Goal: Transaction & Acquisition: Obtain resource

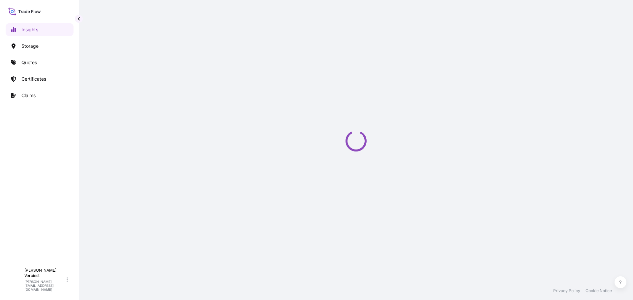
select select "2025"
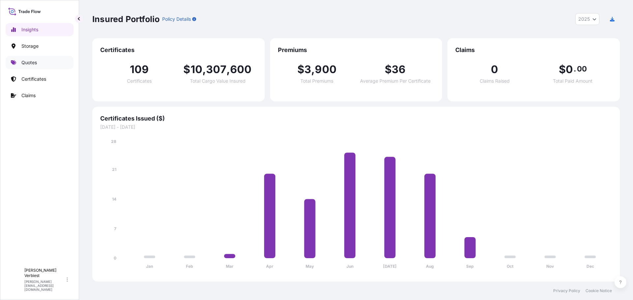
click at [31, 62] on p "Quotes" at bounding box center [29, 62] width 16 height 7
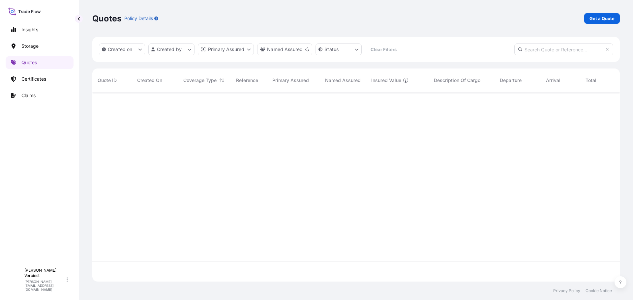
scroll to position [208, 523]
click at [31, 78] on p "Certificates" at bounding box center [33, 79] width 25 height 7
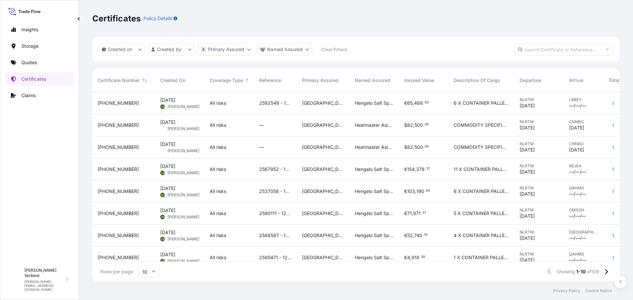
scroll to position [56, 0]
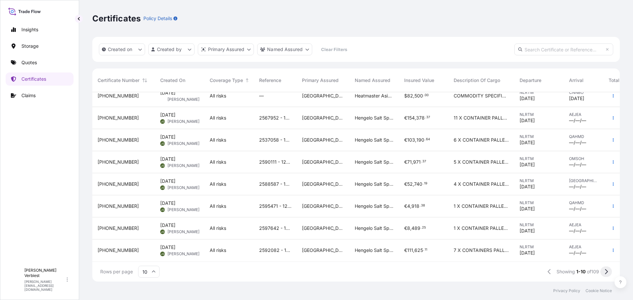
click at [606, 271] on icon at bounding box center [607, 272] width 4 height 6
click at [606, 272] on icon at bounding box center [607, 272] width 4 height 6
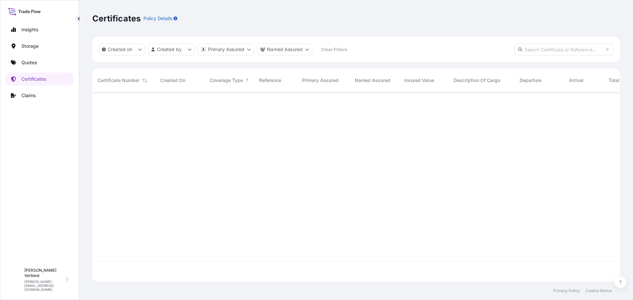
scroll to position [0, 0]
click at [192, 51] on html "Insights Storage Quotes Certificates Claims M [PERSON_NAME] [PERSON_NAME][EMAIL…" at bounding box center [316, 150] width 633 height 300
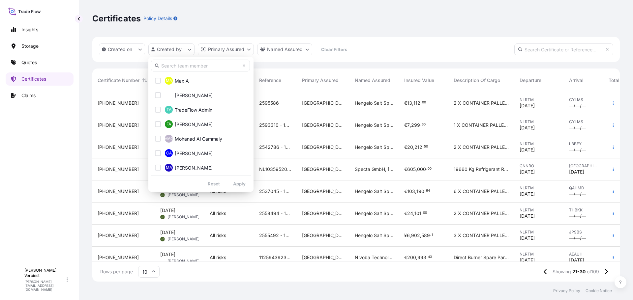
click at [197, 65] on input "text" at bounding box center [200, 66] width 99 height 12
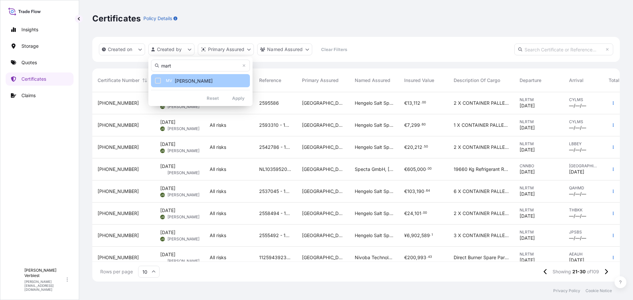
type input "mart"
click at [207, 81] on span "[PERSON_NAME]" at bounding box center [194, 81] width 38 height 7
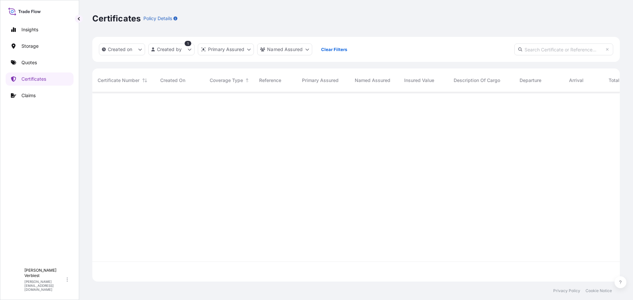
scroll to position [208, 523]
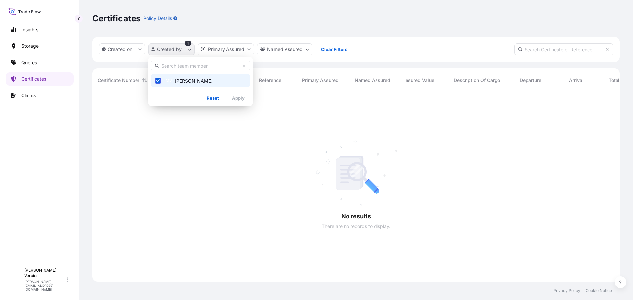
click at [190, 50] on html "Insights Storage Quotes Certificates Claims M [PERSON_NAME] [PERSON_NAME][EMAIL…" at bounding box center [316, 150] width 633 height 300
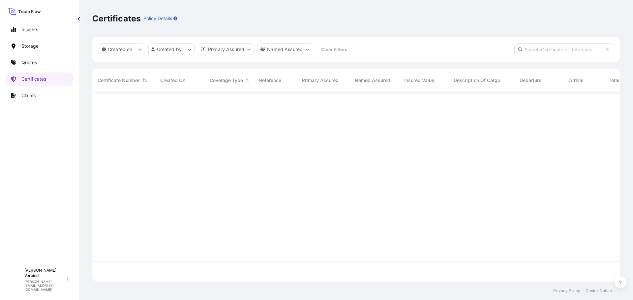
scroll to position [188, 523]
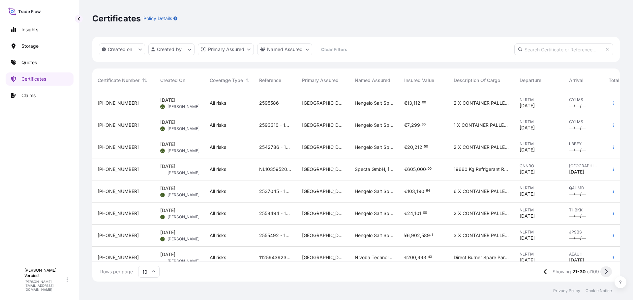
click at [607, 272] on icon at bounding box center [607, 272] width 4 height 6
click at [607, 272] on icon at bounding box center [606, 271] width 3 height 5
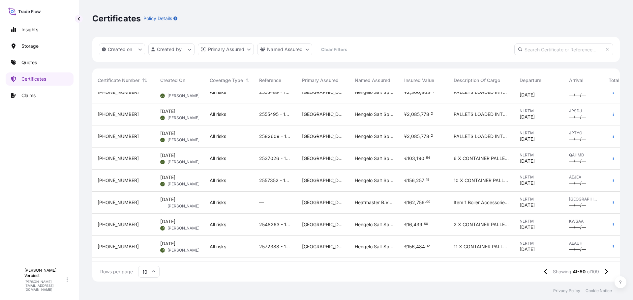
click at [370, 204] on span "Heatmaster B.V., [STREET_ADDRESS][PERSON_NAME]" at bounding box center [374, 203] width 39 height 7
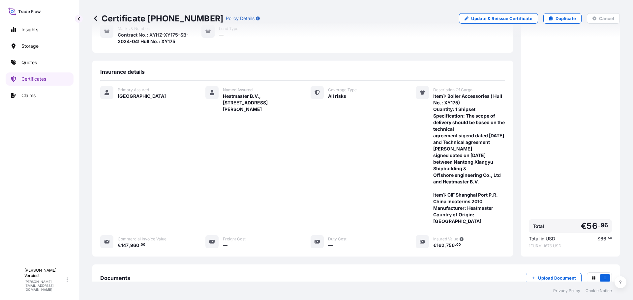
scroll to position [66, 0]
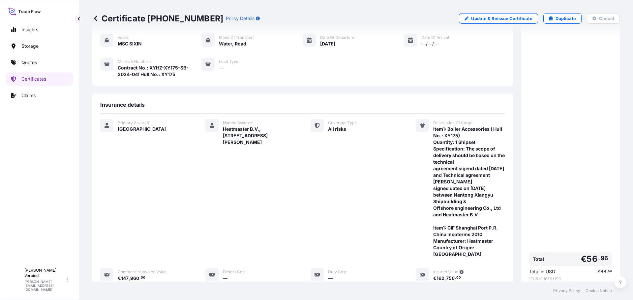
click at [95, 18] on icon at bounding box center [95, 18] width 7 height 7
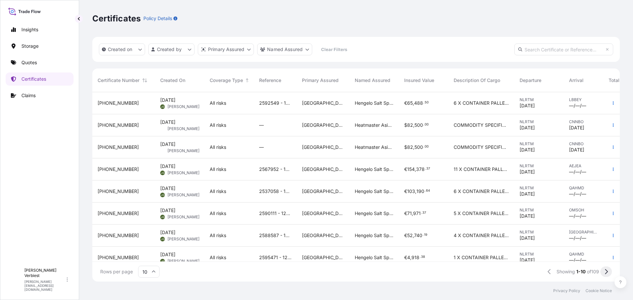
click at [607, 271] on icon at bounding box center [606, 271] width 3 height 5
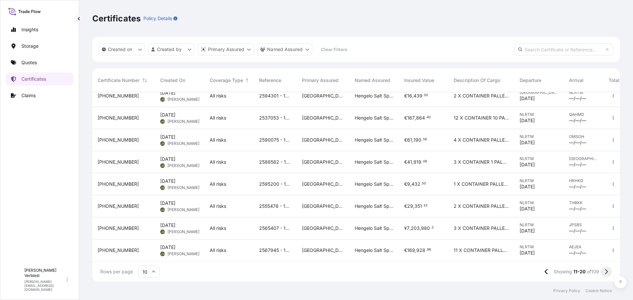
click at [607, 273] on icon at bounding box center [606, 271] width 3 height 5
click at [606, 273] on icon at bounding box center [607, 272] width 4 height 6
click at [612, 204] on icon "button" at bounding box center [614, 206] width 4 height 4
click at [607, 271] on icon at bounding box center [607, 272] width 4 height 6
click at [606, 272] on icon at bounding box center [607, 272] width 4 height 6
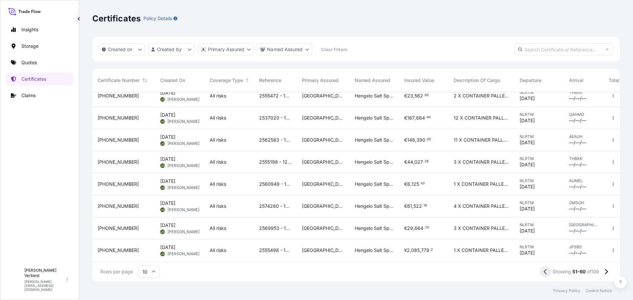
click at [544, 273] on icon at bounding box center [545, 271] width 3 height 5
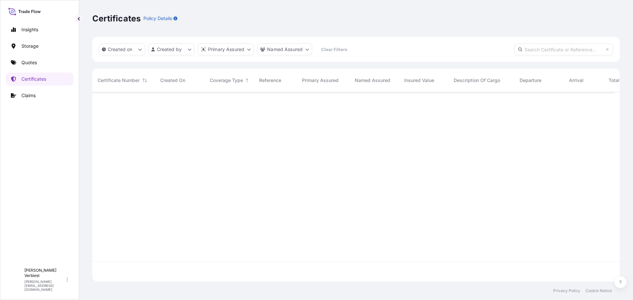
scroll to position [0, 0]
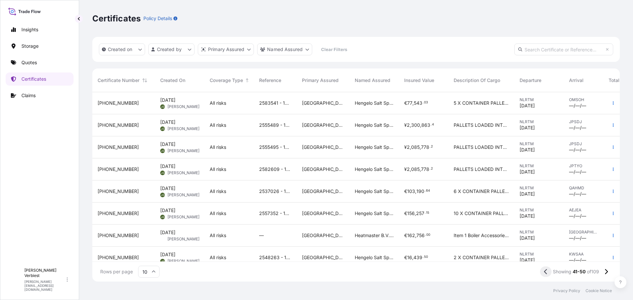
click at [544, 272] on icon at bounding box center [546, 272] width 4 height 6
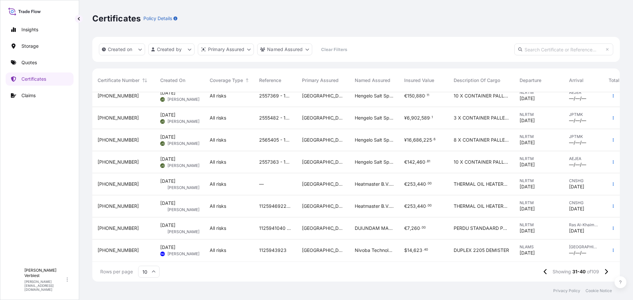
click at [270, 203] on span "1125946922 - Heatmaster 2564 2" at bounding box center [275, 206] width 32 height 7
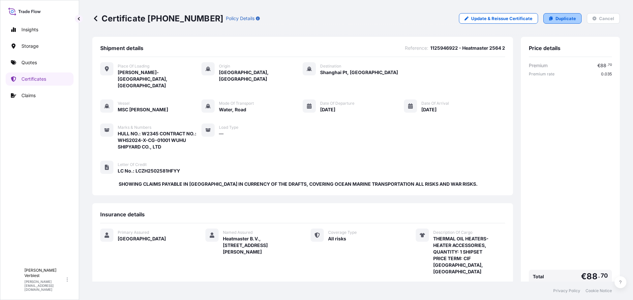
click at [556, 19] on p "Duplicate" at bounding box center [566, 18] width 20 height 7
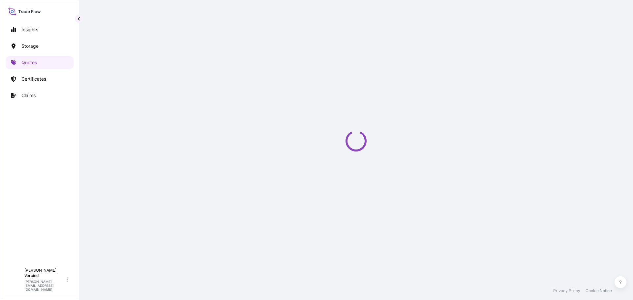
select select "Road / [GEOGRAPHIC_DATA]"
select select "Water"
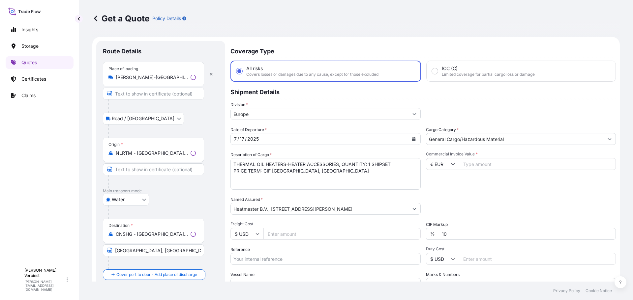
scroll to position [11, 0]
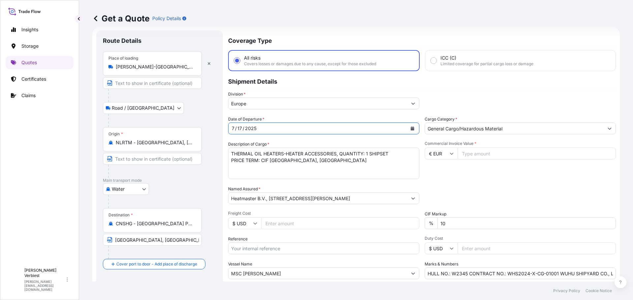
click at [411, 128] on icon "Calendar" at bounding box center [413, 129] width 4 height 4
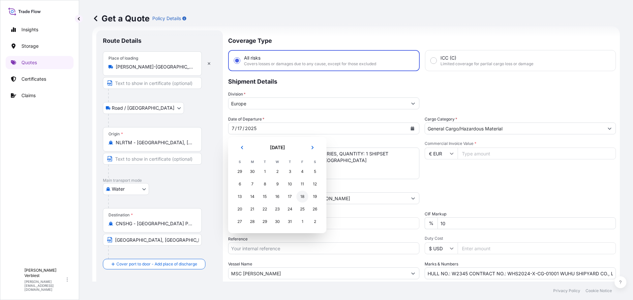
click at [303, 198] on div "18" at bounding box center [303, 197] width 12 height 12
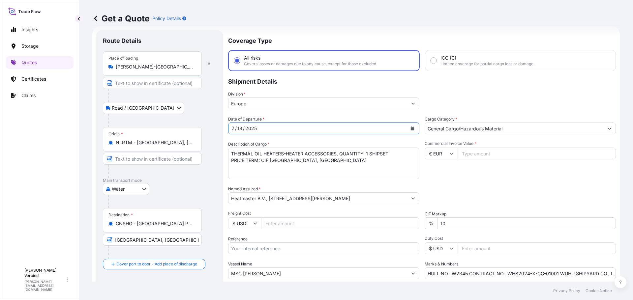
click at [411, 129] on icon "Calendar" at bounding box center [413, 129] width 4 height 4
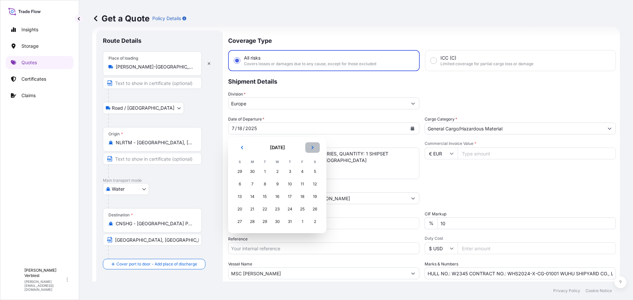
click at [313, 146] on icon "Next" at bounding box center [313, 148] width 4 height 4
click at [292, 195] on div "18" at bounding box center [290, 197] width 12 height 12
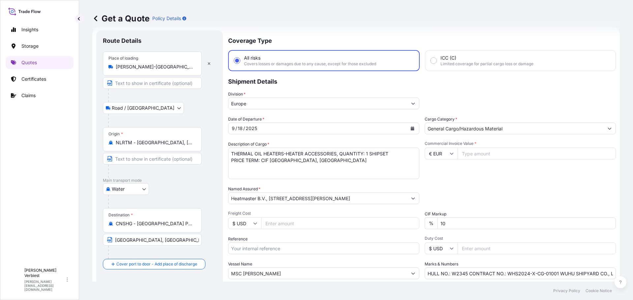
click at [370, 153] on textarea "THERMAL OIL HEATERS-HEATER ACCESSORIES, QUANTITY: 1 SHIPSET PRICE TERM: CIF [GE…" at bounding box center [323, 164] width 191 height 32
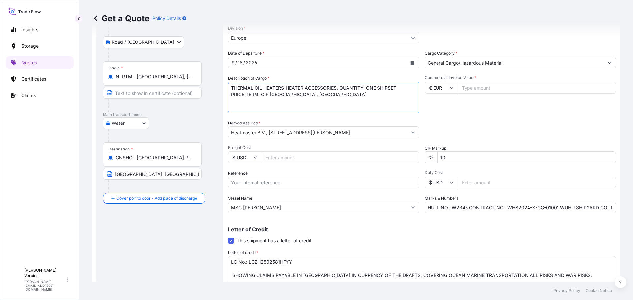
scroll to position [110, 0]
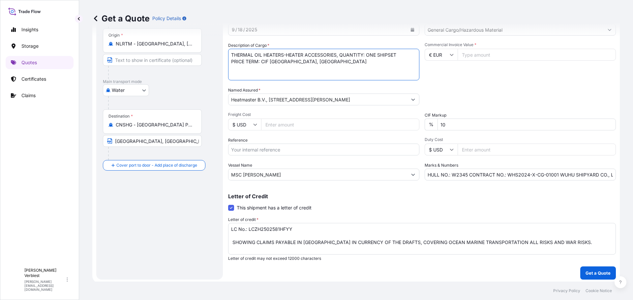
type textarea "THERMAL OIL HEATERS-HEATER ACCESSORIES, QUANTITY: ONE SHIPSET PRICE TERM: CIF […"
click at [470, 56] on input "Commercial Invoice Value *" at bounding box center [537, 55] width 158 height 12
type input "236000"
click at [464, 175] on input "HULL NO.: W2345 CONTRACT NO.: WHS2024-X-CG-01001 WUHU SHIPYARD CO., LTD" at bounding box center [520, 175] width 191 height 12
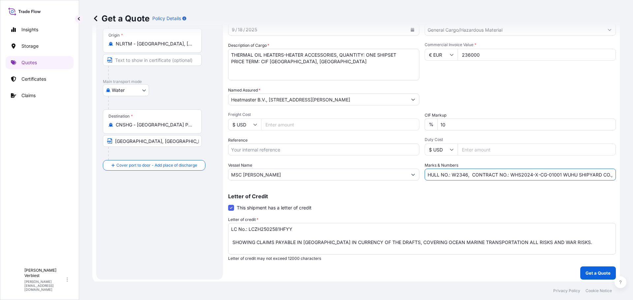
click at [548, 173] on input "HULL NO.: W2346, CONTRACT NO.: WHS2024-X-CG-01001 WUHU SHIPYARD CO., LTD" at bounding box center [520, 175] width 191 height 12
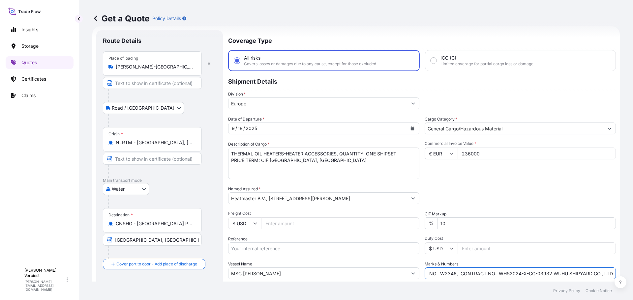
type input "HULL NO.: W2346, CONTRACT NO.: WHS2024-X-CG-03932 WUHU SHIPYARD CO., LTD"
click at [144, 190] on body "Insights Storage Quotes Certificates Claims M [PERSON_NAME] [PERSON_NAME][EMAIL…" at bounding box center [316, 150] width 633 height 300
click at [124, 216] on span "Water" at bounding box center [121, 218] width 13 height 7
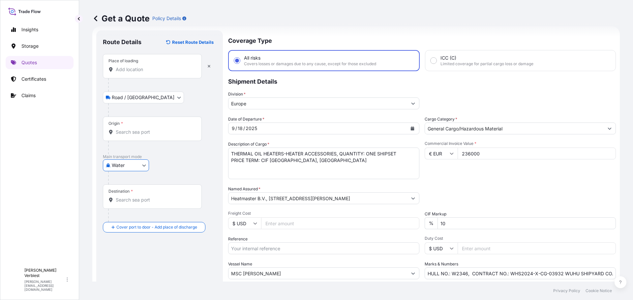
scroll to position [77, 0]
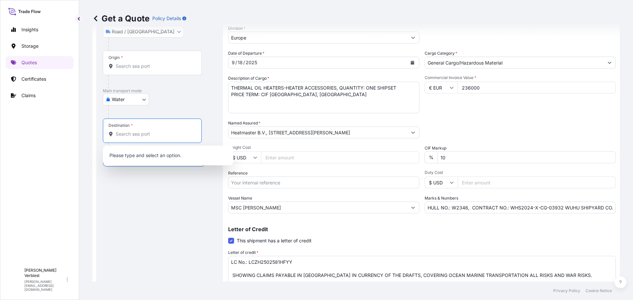
click at [133, 135] on input "Destination *" at bounding box center [155, 134] width 78 height 7
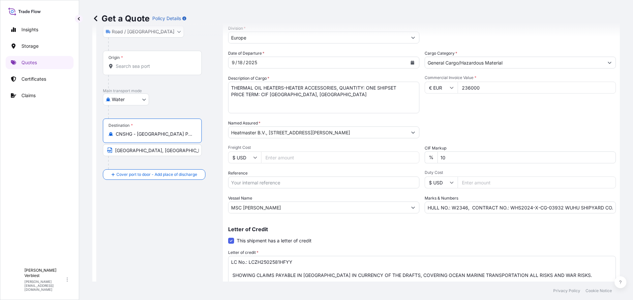
scroll to position [0, 0]
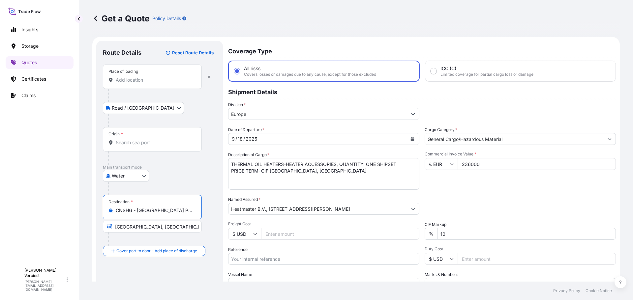
type input "CNSHG - [GEOGRAPHIC_DATA] Pt, [GEOGRAPHIC_DATA]"
click at [131, 143] on input "Origin *" at bounding box center [155, 143] width 78 height 7
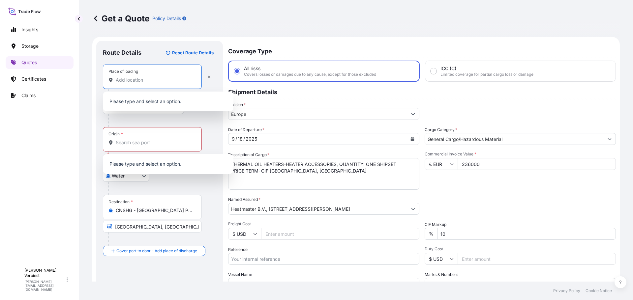
click at [126, 81] on input "Place of loading" at bounding box center [155, 80] width 78 height 7
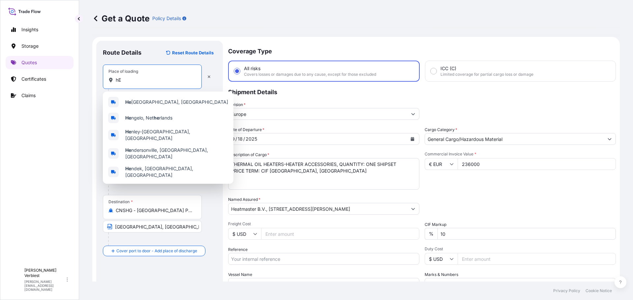
type input "h"
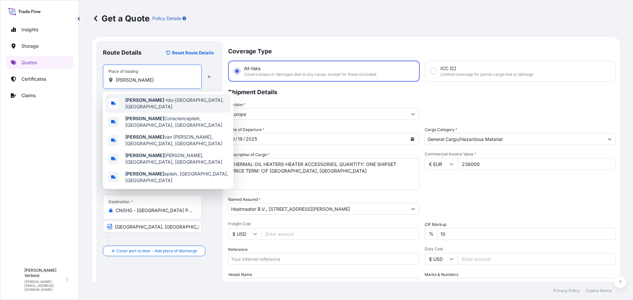
click at [169, 103] on span "[PERSON_NAME]-[GEOGRAPHIC_DATA], [GEOGRAPHIC_DATA]" at bounding box center [176, 103] width 103 height 13
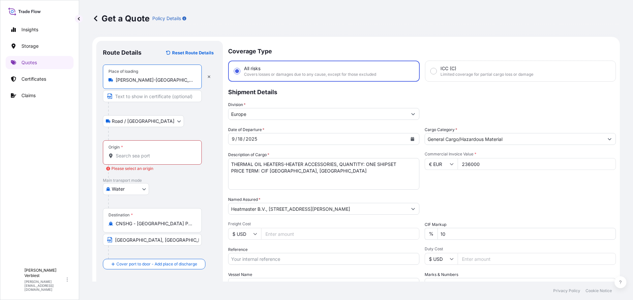
type input "[PERSON_NAME]-[GEOGRAPHIC_DATA], [GEOGRAPHIC_DATA]"
click at [153, 98] on input "Text to appear on certificate" at bounding box center [152, 96] width 99 height 12
click at [132, 157] on input "Origin * Please select an origin" at bounding box center [155, 156] width 78 height 7
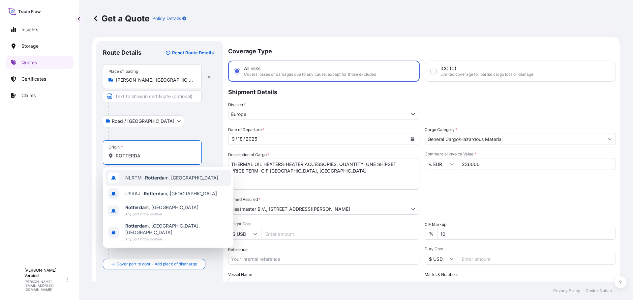
click at [169, 180] on span "NLRTM - Rotterda m, [GEOGRAPHIC_DATA]" at bounding box center [171, 178] width 93 height 7
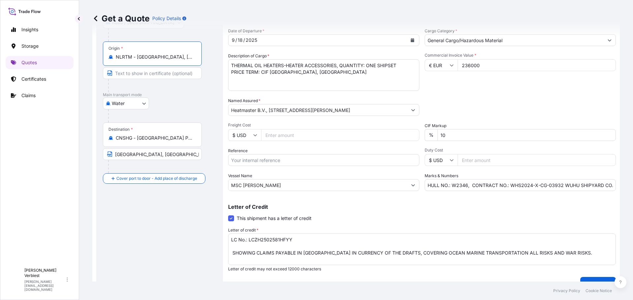
scroll to position [111, 0]
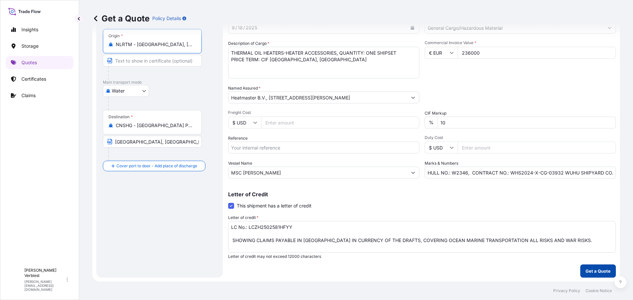
type input "NLRTM - [GEOGRAPHIC_DATA], [GEOGRAPHIC_DATA]"
click at [586, 271] on p "Get a Quote" at bounding box center [598, 271] width 25 height 7
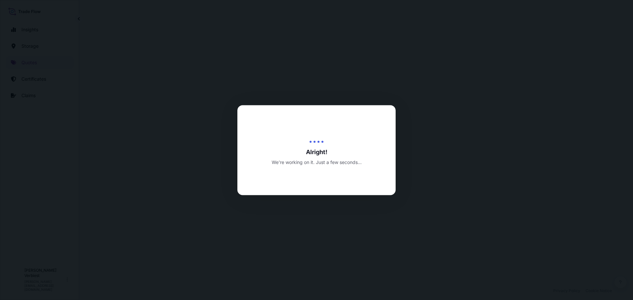
select select "Road / [GEOGRAPHIC_DATA]"
select select "Water"
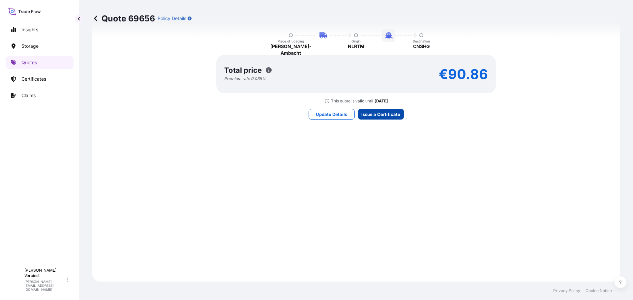
scroll to position [1004, 0]
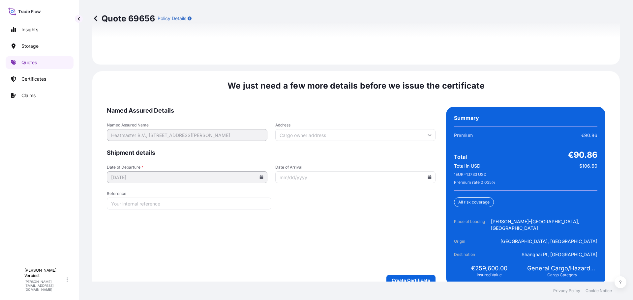
click at [297, 173] on input "Date of Arrival" at bounding box center [355, 178] width 161 height 12
click at [428, 175] on icon at bounding box center [430, 177] width 4 height 4
click at [398, 192] on button at bounding box center [398, 189] width 11 height 11
click at [385, 217] on button "1" at bounding box center [384, 217] width 11 height 11
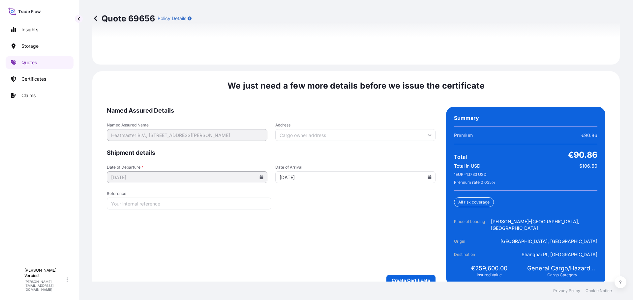
type input "[DATE]"
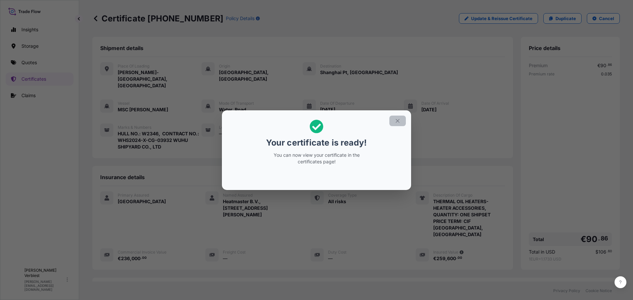
click at [403, 124] on button "button" at bounding box center [398, 121] width 16 height 11
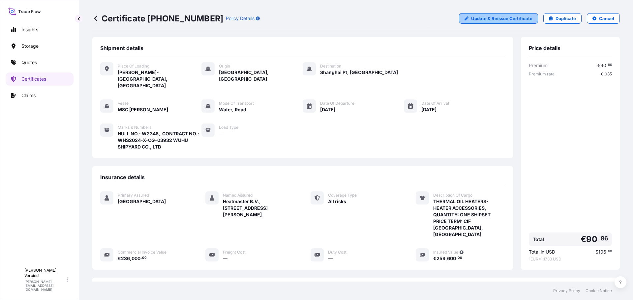
click at [487, 19] on p "Update & Reissue Certificate" at bounding box center [501, 18] width 61 height 7
select select "Road / [GEOGRAPHIC_DATA]"
select select "Water"
select select "31594"
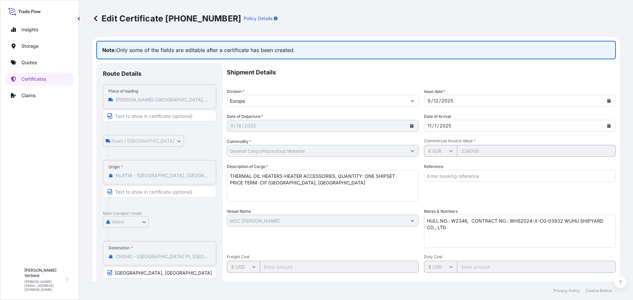
click at [95, 21] on icon at bounding box center [95, 18] width 7 height 7
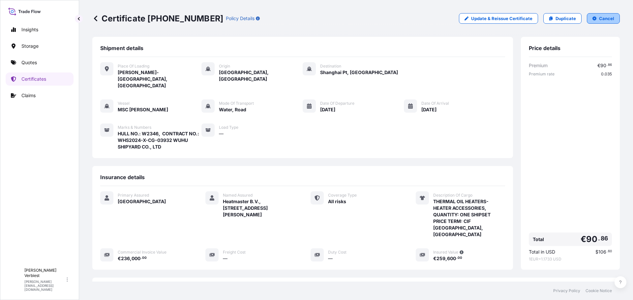
click at [593, 16] on icon "button" at bounding box center [595, 18] width 4 height 4
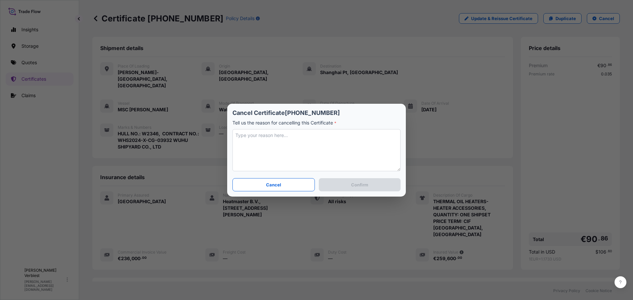
click at [324, 138] on textarea at bounding box center [317, 150] width 168 height 42
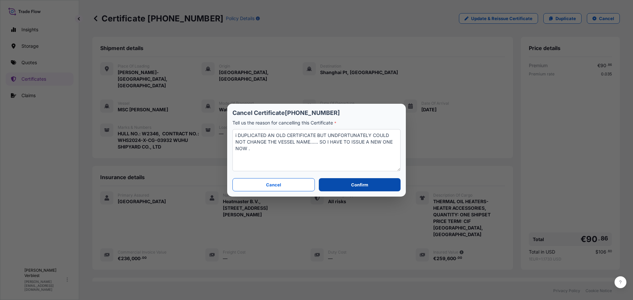
type textarea "i DUPLICATED AN OLD CERTIFICATE BUT UNDFORTUNATELY COULD NOT CHANGE THE VESSEL …"
click at [346, 183] on button "Confirm" at bounding box center [360, 184] width 82 height 13
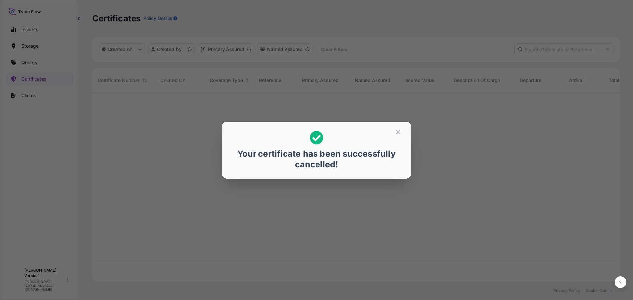
scroll to position [188, 523]
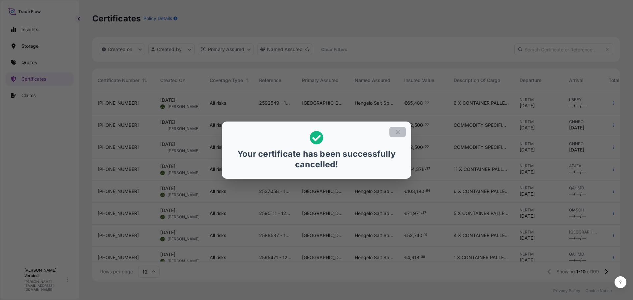
click at [399, 133] on icon "button" at bounding box center [398, 132] width 6 height 6
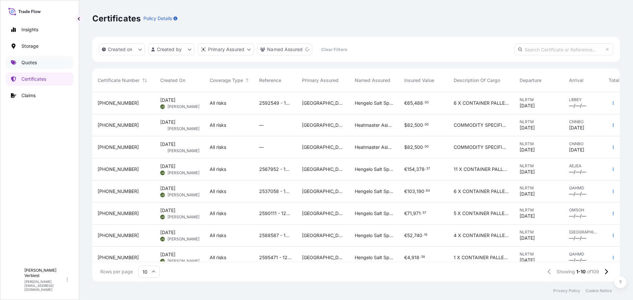
click at [25, 61] on p "Quotes" at bounding box center [29, 62] width 16 height 7
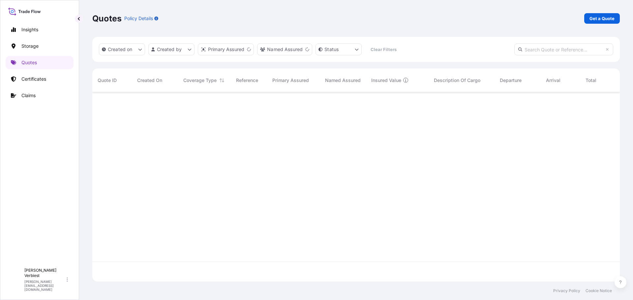
scroll to position [188, 523]
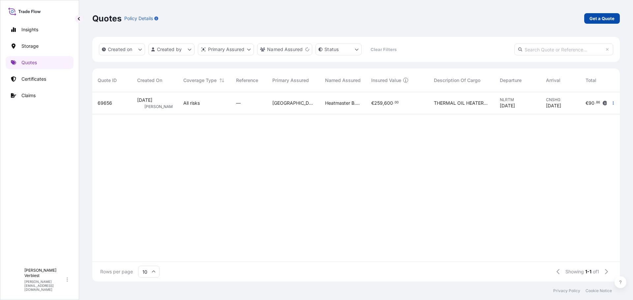
click at [599, 17] on p "Get a Quote" at bounding box center [602, 18] width 25 height 7
select select "Water"
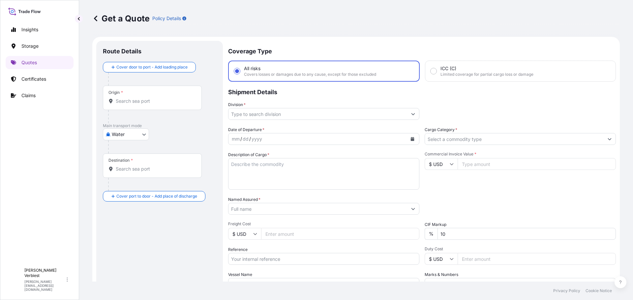
scroll to position [11, 0]
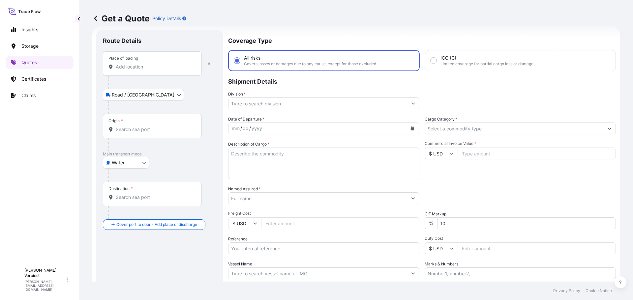
click at [151, 69] on input "Place of loading" at bounding box center [155, 67] width 78 height 7
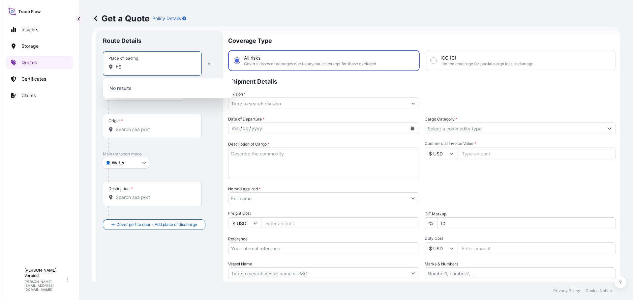
type input "h"
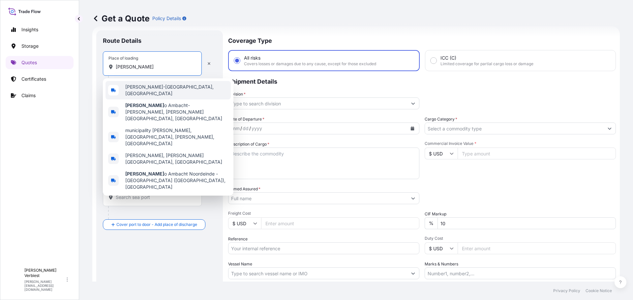
click at [161, 90] on span "[PERSON_NAME]-[GEOGRAPHIC_DATA], [GEOGRAPHIC_DATA]" at bounding box center [176, 90] width 103 height 13
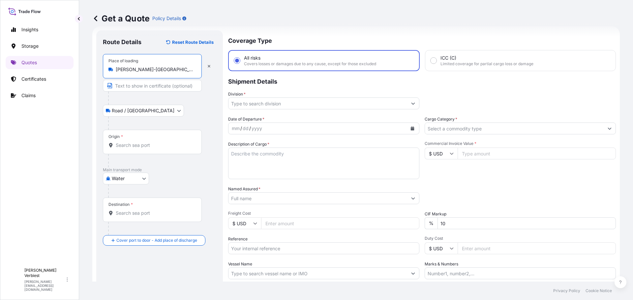
type input "[PERSON_NAME]-[GEOGRAPHIC_DATA], [GEOGRAPHIC_DATA]"
click at [151, 142] on input "Origin *" at bounding box center [155, 145] width 78 height 7
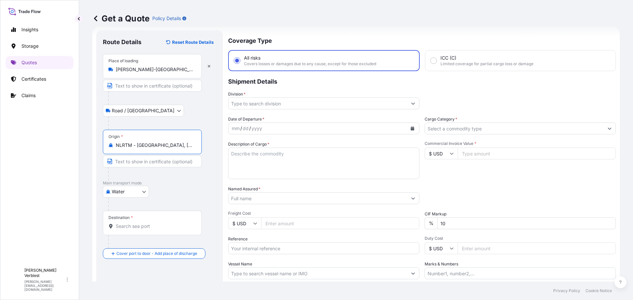
type input "NLRTM - [GEOGRAPHIC_DATA], [GEOGRAPHIC_DATA]"
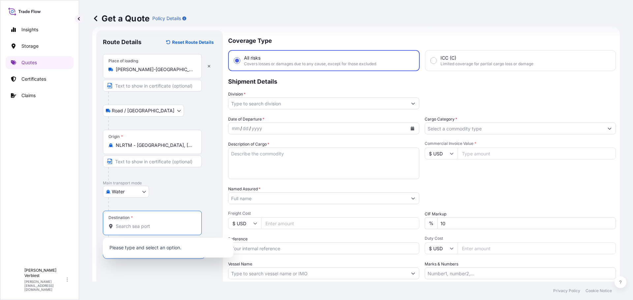
click at [134, 226] on input "Destination *" at bounding box center [155, 226] width 78 height 7
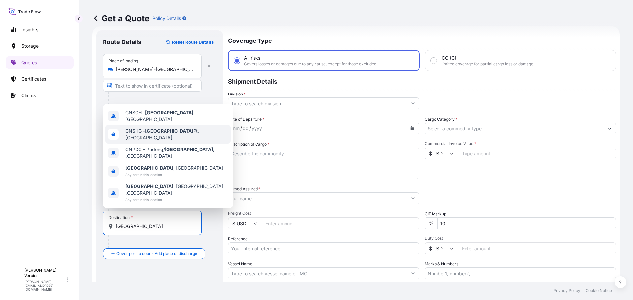
click at [171, 141] on span "CNSHG - [GEOGRAPHIC_DATA] Pt, [GEOGRAPHIC_DATA]" at bounding box center [176, 134] width 103 height 13
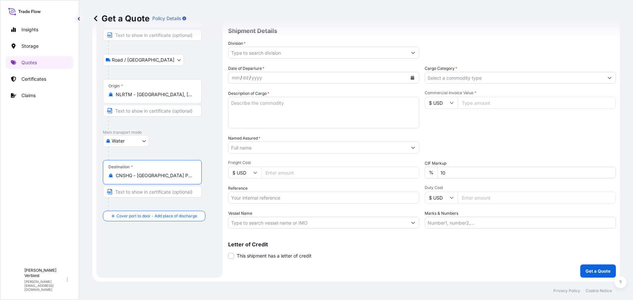
scroll to position [0, 0]
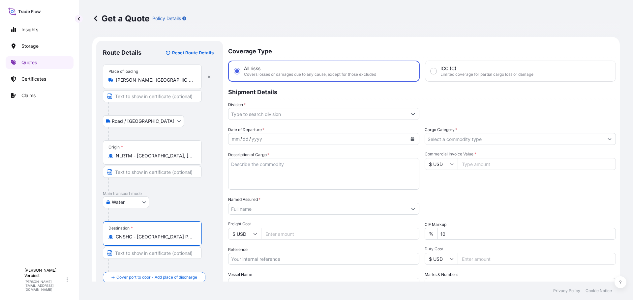
type input "CNSHG - [GEOGRAPHIC_DATA] Pt, [GEOGRAPHIC_DATA]"
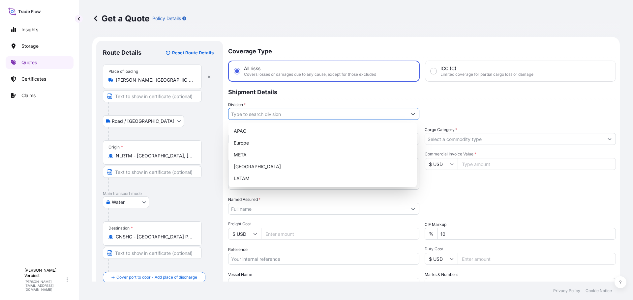
click at [411, 114] on icon "Show suggestions" at bounding box center [413, 114] width 4 height 4
click at [245, 144] on div "Europe" at bounding box center [322, 143] width 183 height 12
type input "Europe"
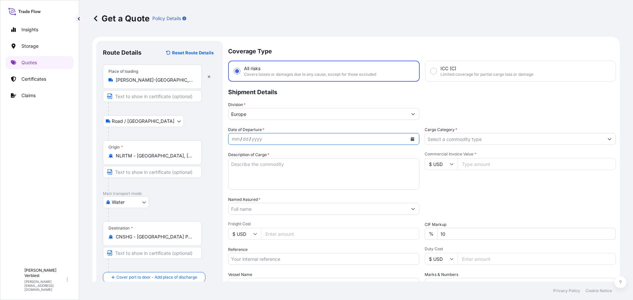
click at [412, 140] on icon "Calendar" at bounding box center [413, 139] width 4 height 4
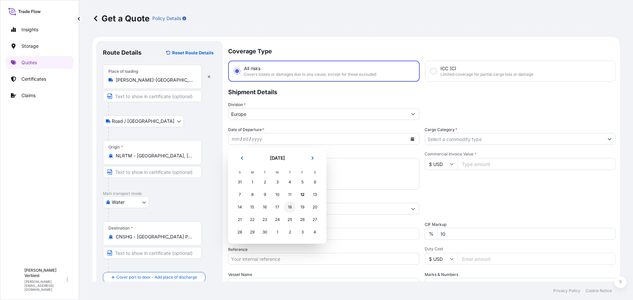
click at [291, 208] on div "18" at bounding box center [290, 208] width 12 height 12
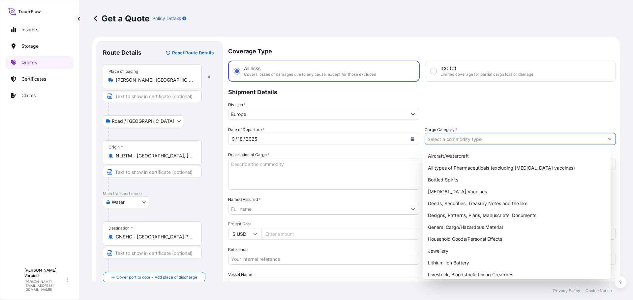
click at [604, 139] on button "Show suggestions" at bounding box center [610, 139] width 12 height 12
click at [466, 228] on div "General Cargo/Hazardous Material" at bounding box center [516, 228] width 183 height 12
type input "General Cargo/Hazardous Material"
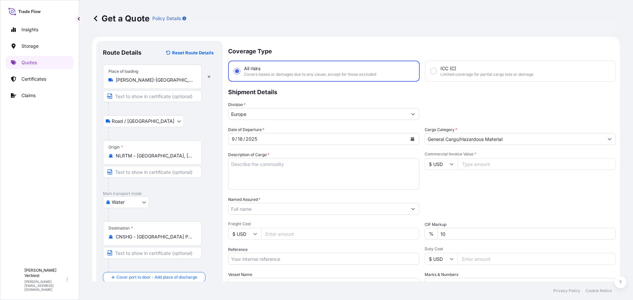
click at [450, 165] on icon at bounding box center [452, 164] width 4 height 4
click at [437, 180] on div "€ EUR" at bounding box center [439, 182] width 28 height 13
type input "€ EUR"
click at [474, 165] on input "Commercial Invoice Value *" at bounding box center [537, 164] width 158 height 12
type input "236000"
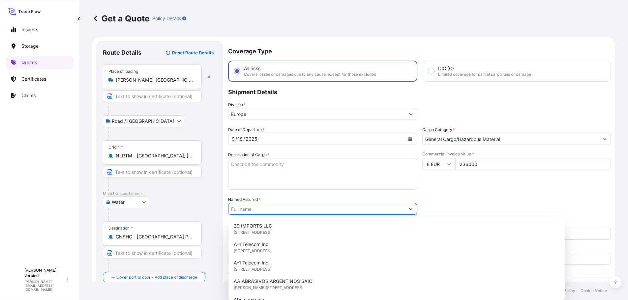
click at [264, 211] on input "Named Assured *" at bounding box center [317, 209] width 176 height 12
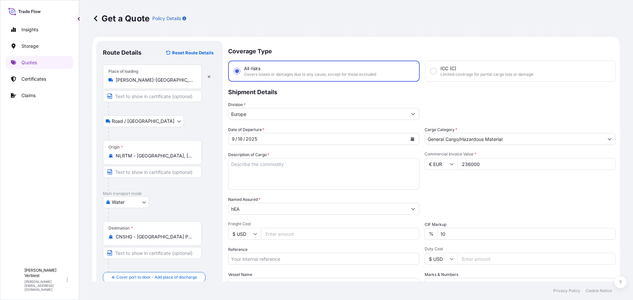
click at [246, 206] on input "hEA" at bounding box center [318, 209] width 179 height 12
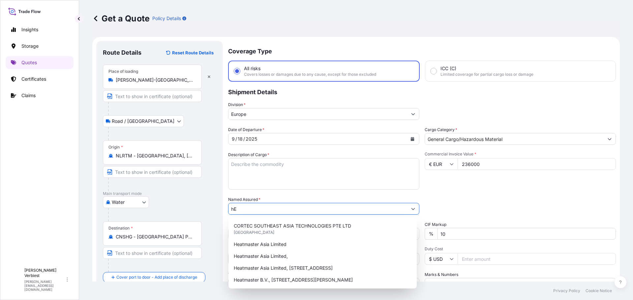
type input "h"
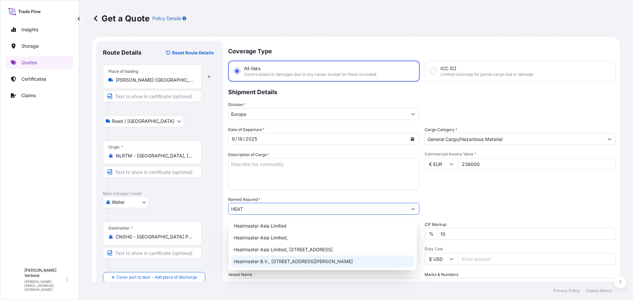
click at [286, 262] on span "Heatmaster B.V., [STREET_ADDRESS][PERSON_NAME]" at bounding box center [293, 262] width 119 height 7
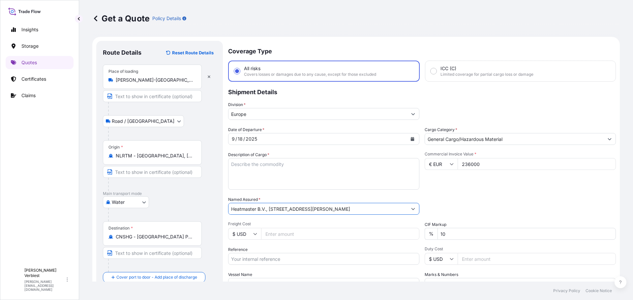
scroll to position [61, 0]
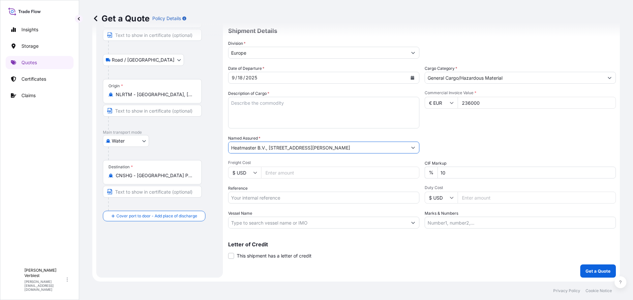
type input "Heatmaster B.V., [STREET_ADDRESS][PERSON_NAME]"
click at [252, 103] on textarea "Description of Cargo *" at bounding box center [323, 113] width 191 height 32
paste textarea "THERMAL OIL HEATERS-HEATER ACCESSORIES"
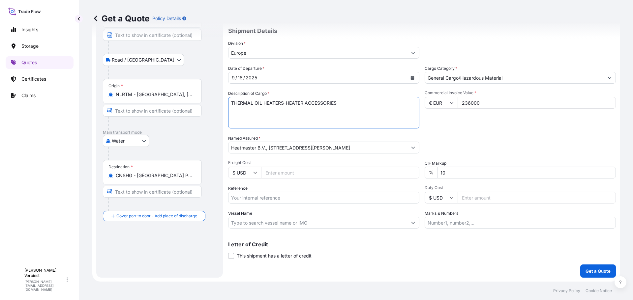
click at [255, 111] on textarea "THERMAL OIL HEATERS-HEATER ACCESSORIES" at bounding box center [323, 113] width 191 height 32
click at [338, 104] on textarea "THERMAL OIL HEATERS-HEATER ACCESSORIES" at bounding box center [323, 113] width 191 height 32
paste textarea "QUANTITY: 1 SHIPSET PRICE TERM: CIF SHANGHAI PORT"
type textarea "THERMAL OIL HEATERS-HEATER ACCESSORIES QUANTITY: 1 SHIPSET PRICE TERM: CIF SHAN…"
click at [254, 199] on input "Reference" at bounding box center [323, 198] width 191 height 12
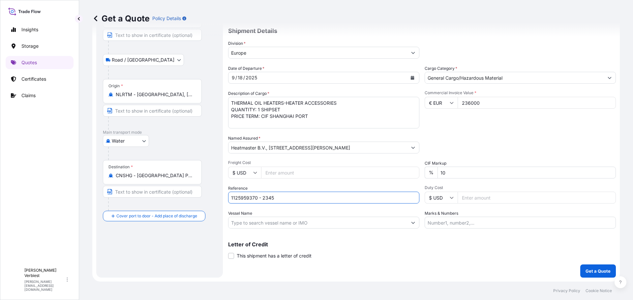
type input "1125959370 - 2345"
drag, startPoint x: 17, startPoint y: 219, endPoint x: 72, endPoint y: 226, distance: 54.9
click at [17, 219] on div "Insights Storage Quotes Certificates Claims" at bounding box center [40, 141] width 68 height 248
click at [430, 222] on input "Marks & Numbers" at bounding box center [520, 223] width 191 height 12
paste input "HULL NO.: W2346 CONTRACT NO.: WHS2024-X-CG-03932 WUHU SHIPYARD CO., LTD"
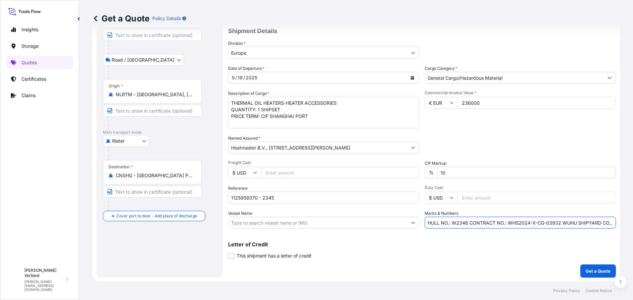
scroll to position [0, 10]
type input "HULL NO.: W2346 CONTRACT NO.: WHS2024-X-CG-03932 WUHU SHIPYARD CO., LTD"
click at [278, 224] on input "Vessel Name" at bounding box center [318, 223] width 179 height 12
click at [255, 220] on input "Vessel Name" at bounding box center [318, 223] width 179 height 12
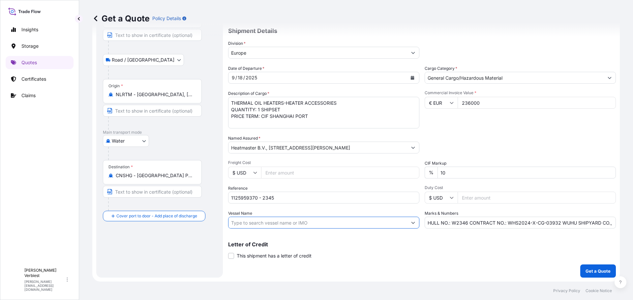
click at [255, 220] on input "Vessel Name" at bounding box center [318, 223] width 179 height 12
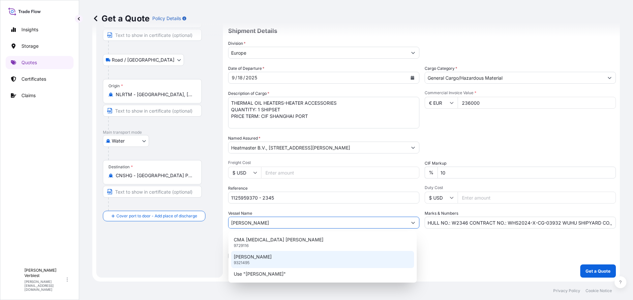
click at [262, 256] on p "[PERSON_NAME]" at bounding box center [253, 257] width 38 height 7
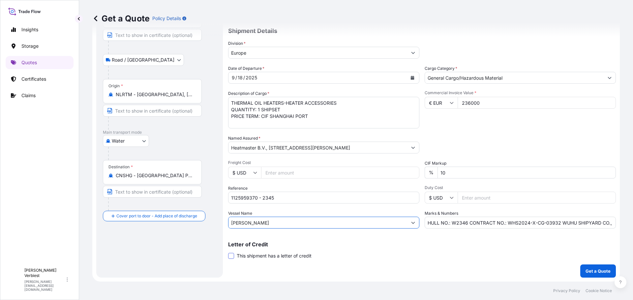
type input "[PERSON_NAME]"
click at [231, 256] on span at bounding box center [231, 256] width 6 height 6
click at [228, 253] on input "This shipment has a letter of credit" at bounding box center [228, 253] width 0 height 0
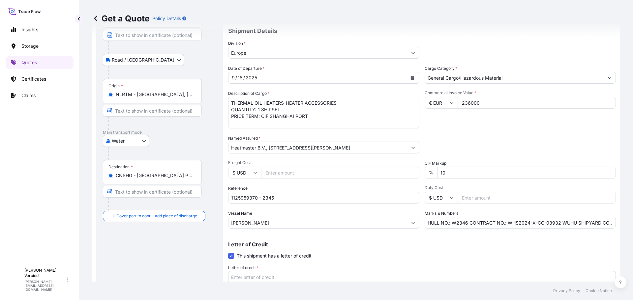
scroll to position [111, 0]
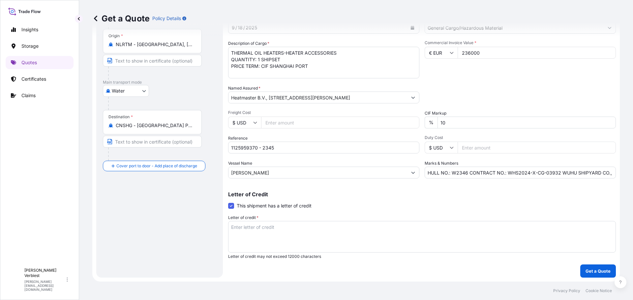
click at [285, 230] on textarea "Letter of credit *" at bounding box center [422, 237] width 388 height 32
paste textarea "LC NO. : LCZH2502581HFYY"
click at [247, 234] on textarea "LC NO. : LCZH2502581HFYY" at bounding box center [422, 237] width 388 height 32
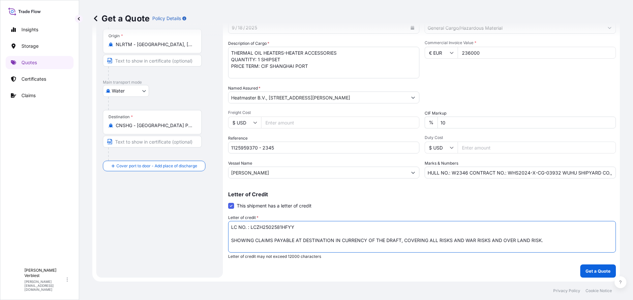
type textarea "LC NO. : LCZH2502581HFYY SHOWING CLAIMS PAYABLE AT DESTINATION IN CURRENCY OF T…"
click at [588, 270] on p "Get a Quote" at bounding box center [598, 271] width 25 height 7
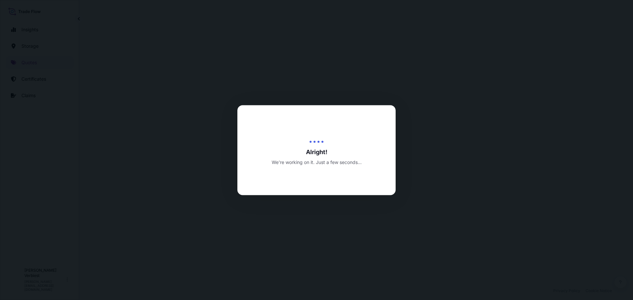
select select "Road / [GEOGRAPHIC_DATA]"
select select "Water"
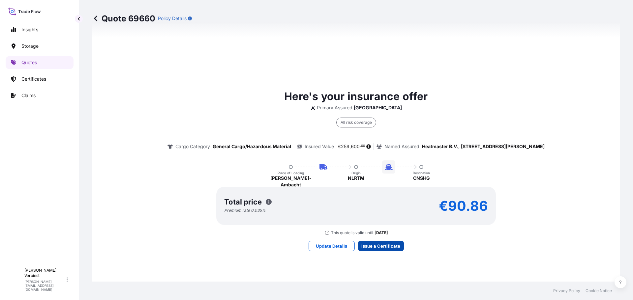
scroll to position [1104, 0]
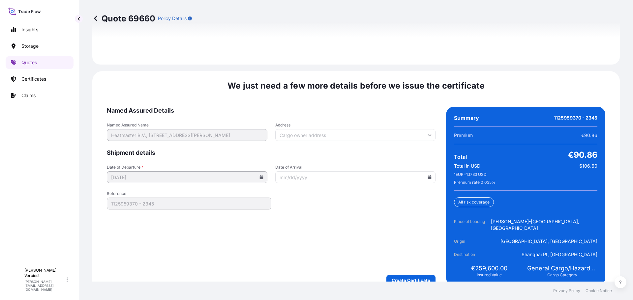
click at [306, 172] on input "Date of Arrival" at bounding box center [355, 178] width 161 height 12
click at [428, 175] on icon at bounding box center [430, 177] width 4 height 4
click at [398, 191] on icon at bounding box center [398, 190] width 2 height 4
click at [385, 214] on button "1" at bounding box center [384, 217] width 11 height 11
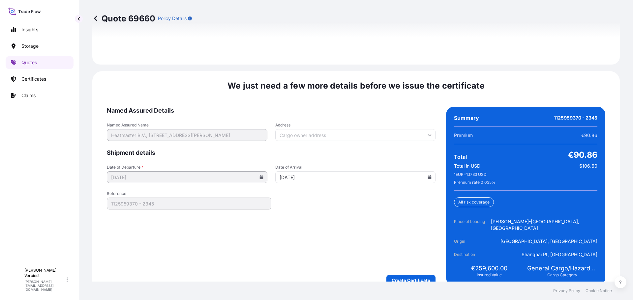
type input "[DATE]"
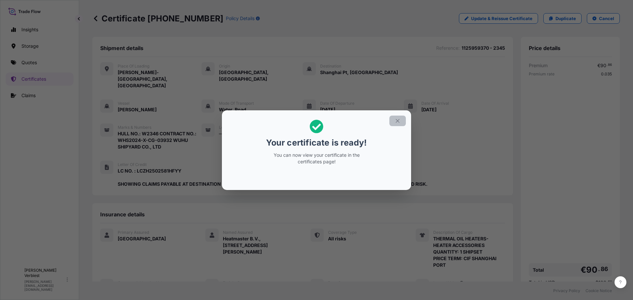
click at [398, 119] on icon "button" at bounding box center [398, 121] width 6 height 6
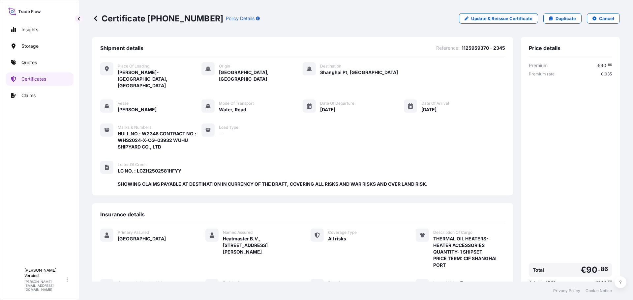
scroll to position [116, 0]
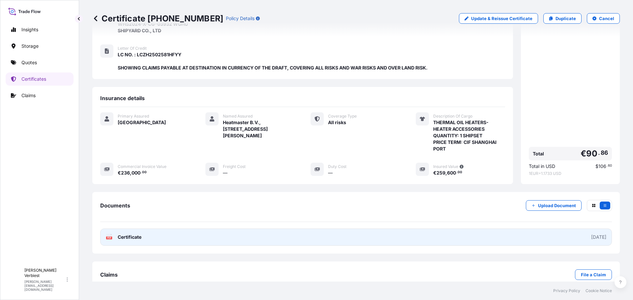
click at [144, 229] on link "PDF Certificate [DATE]" at bounding box center [356, 237] width 512 height 17
